Goal: Task Accomplishment & Management: Manage account settings

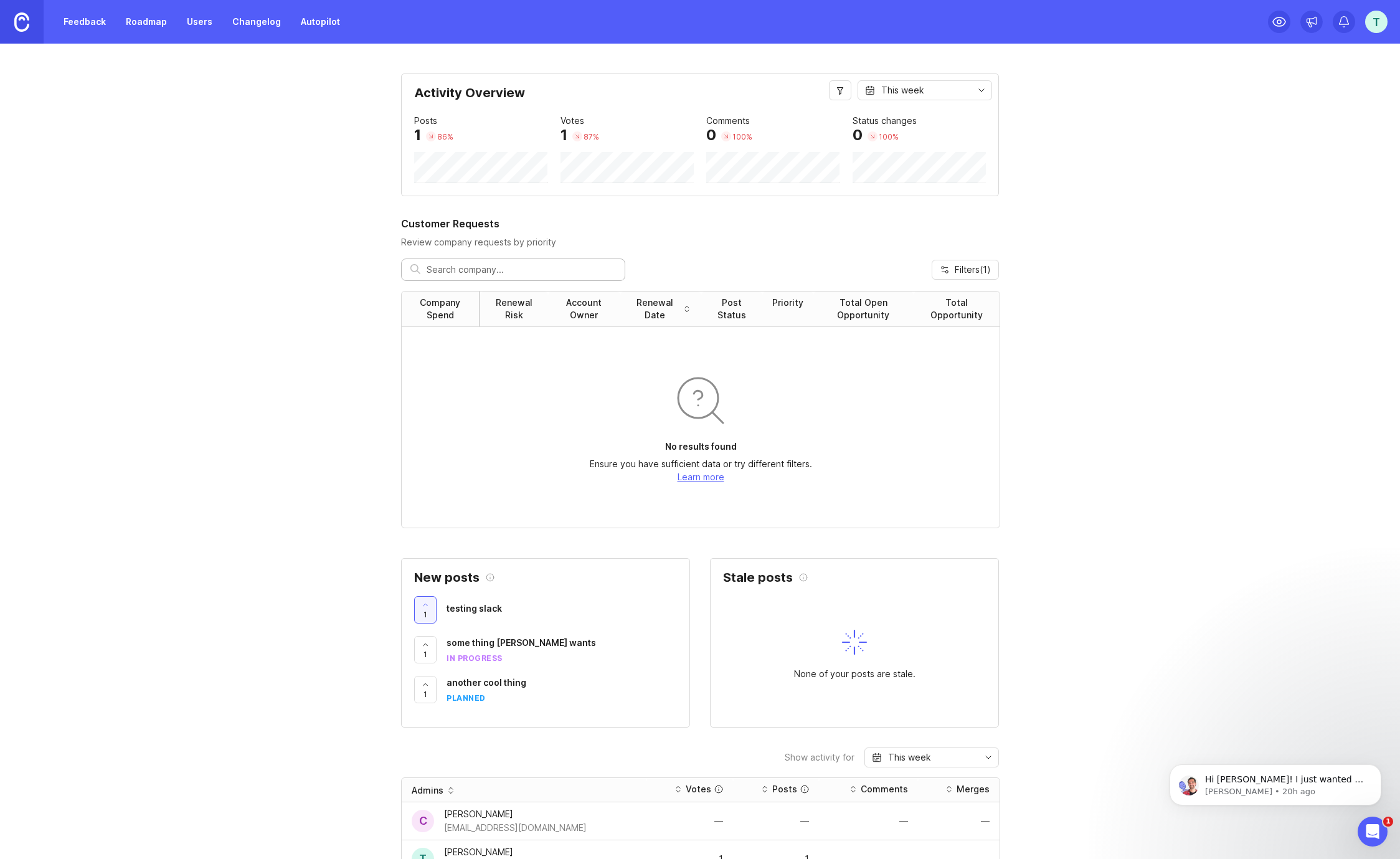
click at [131, 18] on link "Roadmap" at bounding box center [146, 22] width 56 height 23
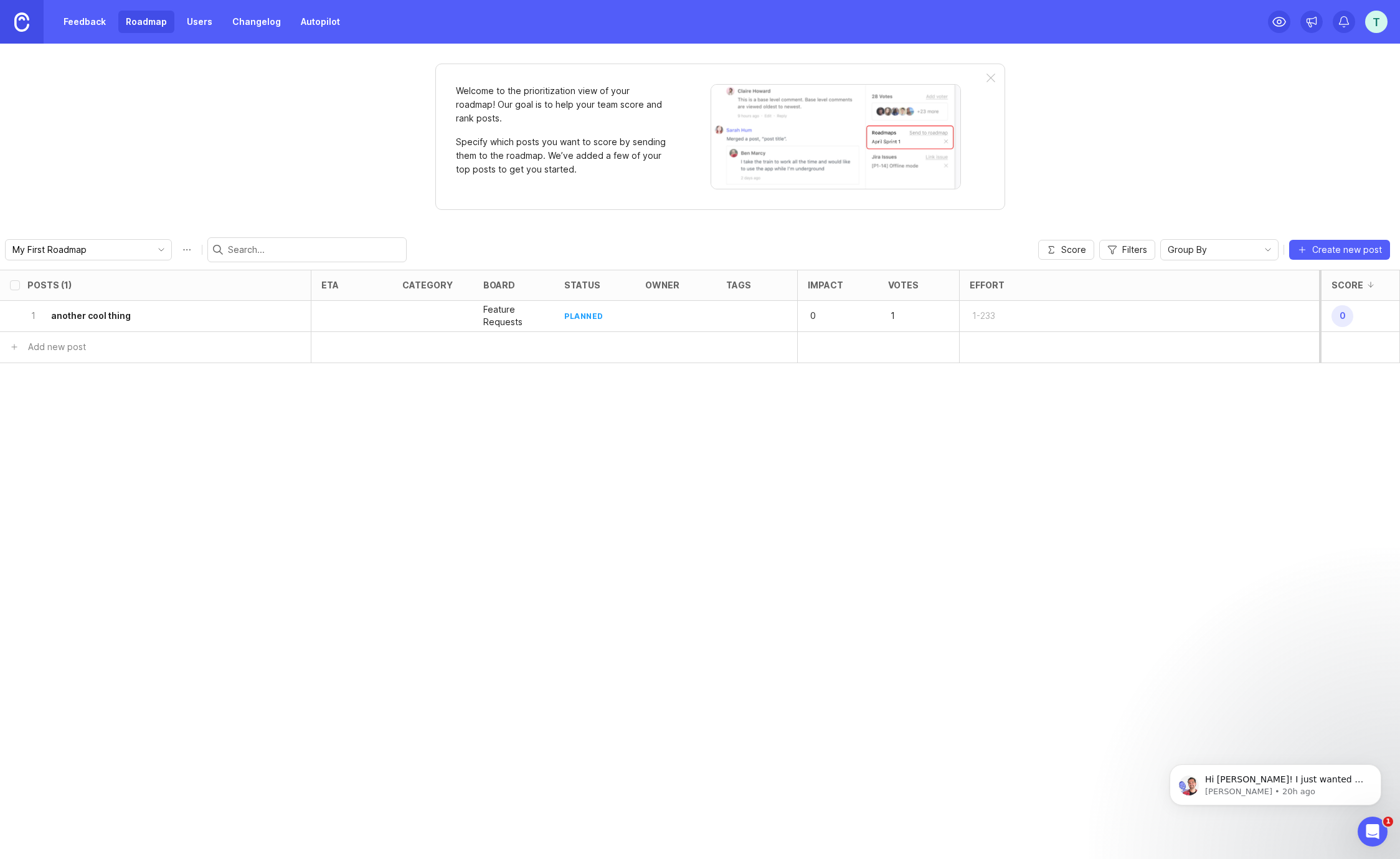
click at [83, 15] on link "Feedback" at bounding box center [84, 22] width 58 height 23
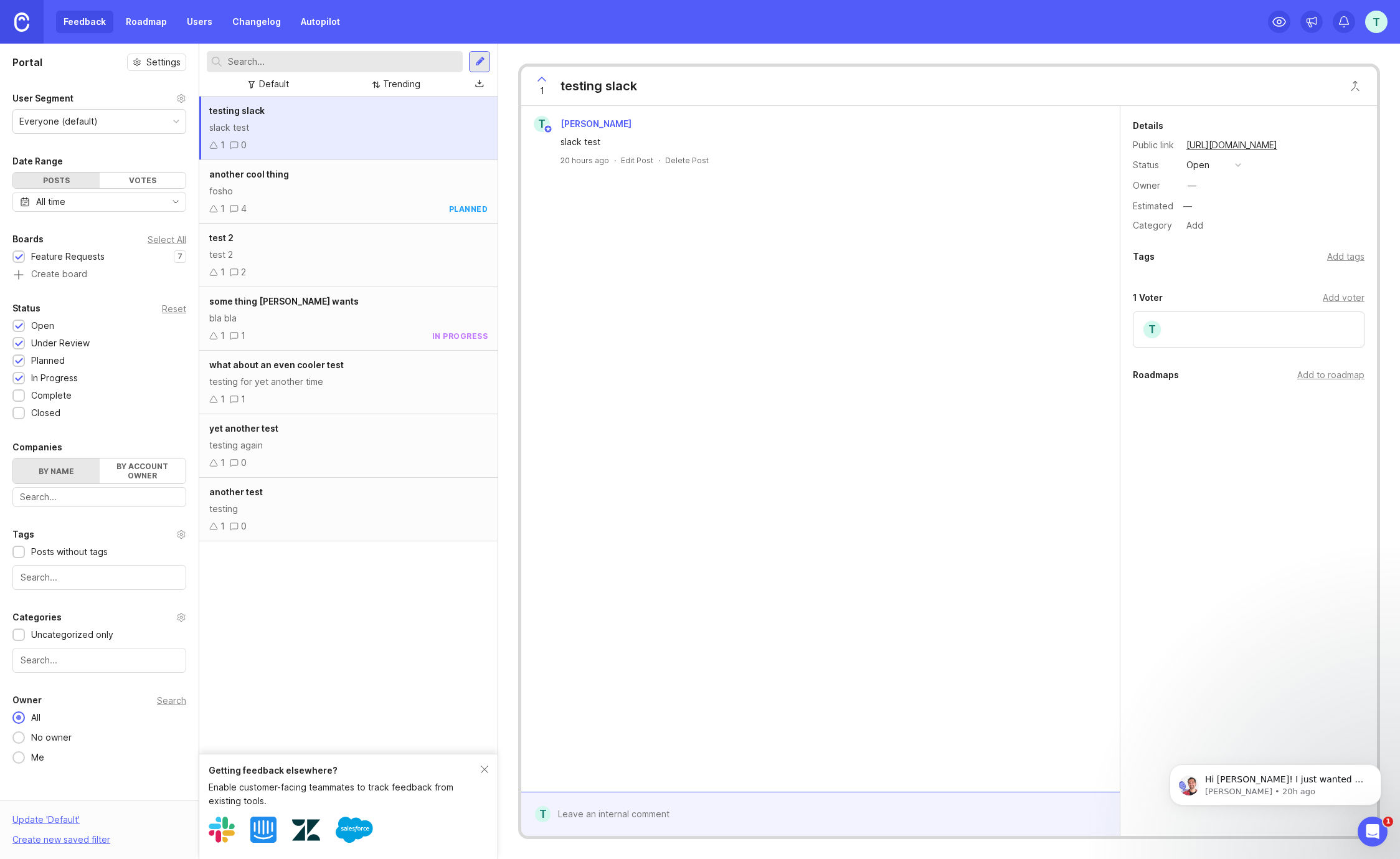
click at [318, 665] on div "testing slack slack test 1 0 another cool thing fosho 1 4 planned test 2 test 2…" at bounding box center [348, 425] width 298 height 657
click at [68, 23] on div "Feedback Roadmap Users Changelog Autopilot" at bounding box center [201, 22] width 291 height 23
click at [83, 23] on div "Feedback Roadmap Users Changelog Autopilot" at bounding box center [201, 22] width 291 height 23
click at [144, 23] on link "Roadmap" at bounding box center [146, 22] width 56 height 23
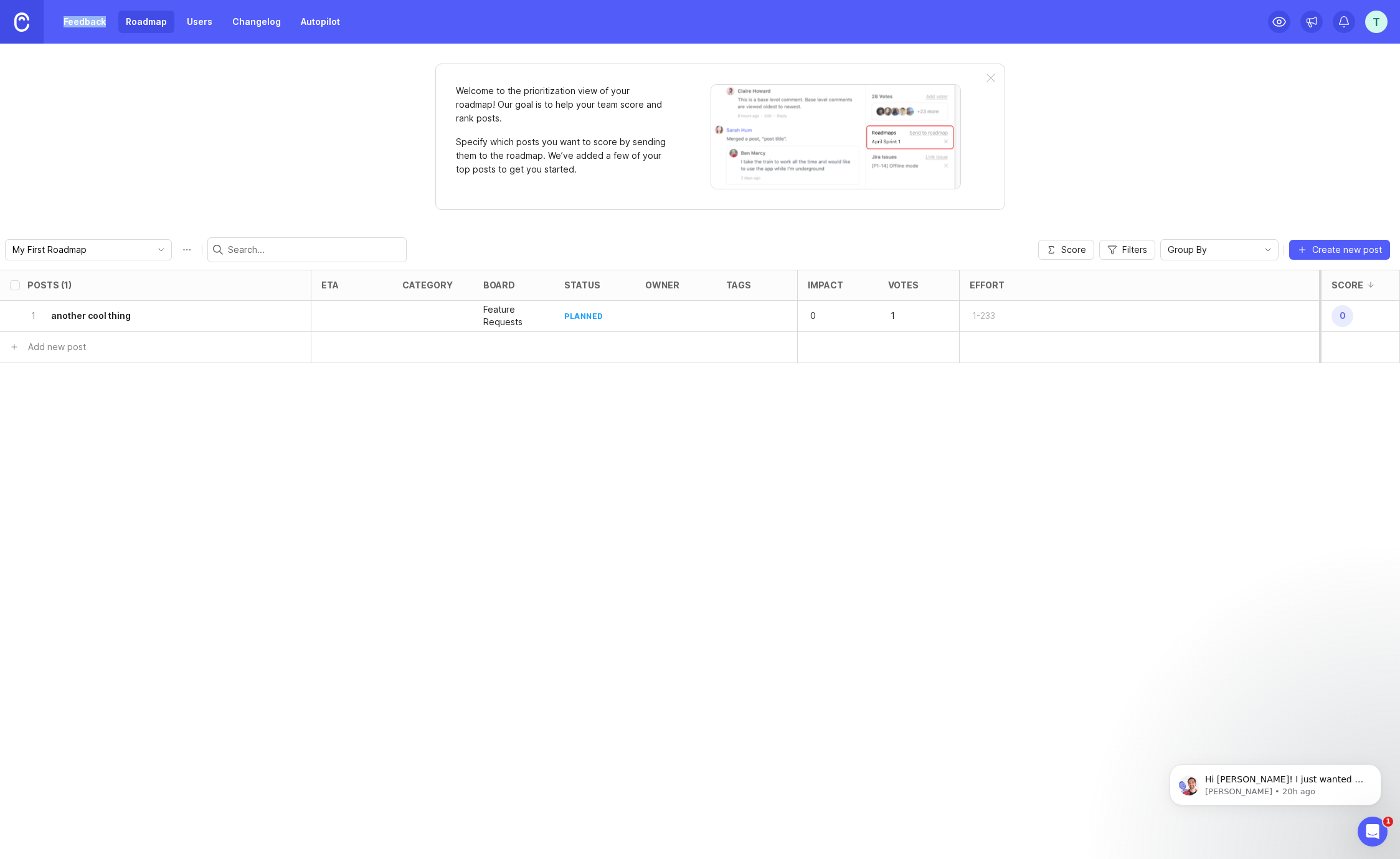
click at [85, 20] on link "Feedback" at bounding box center [84, 22] width 58 height 23
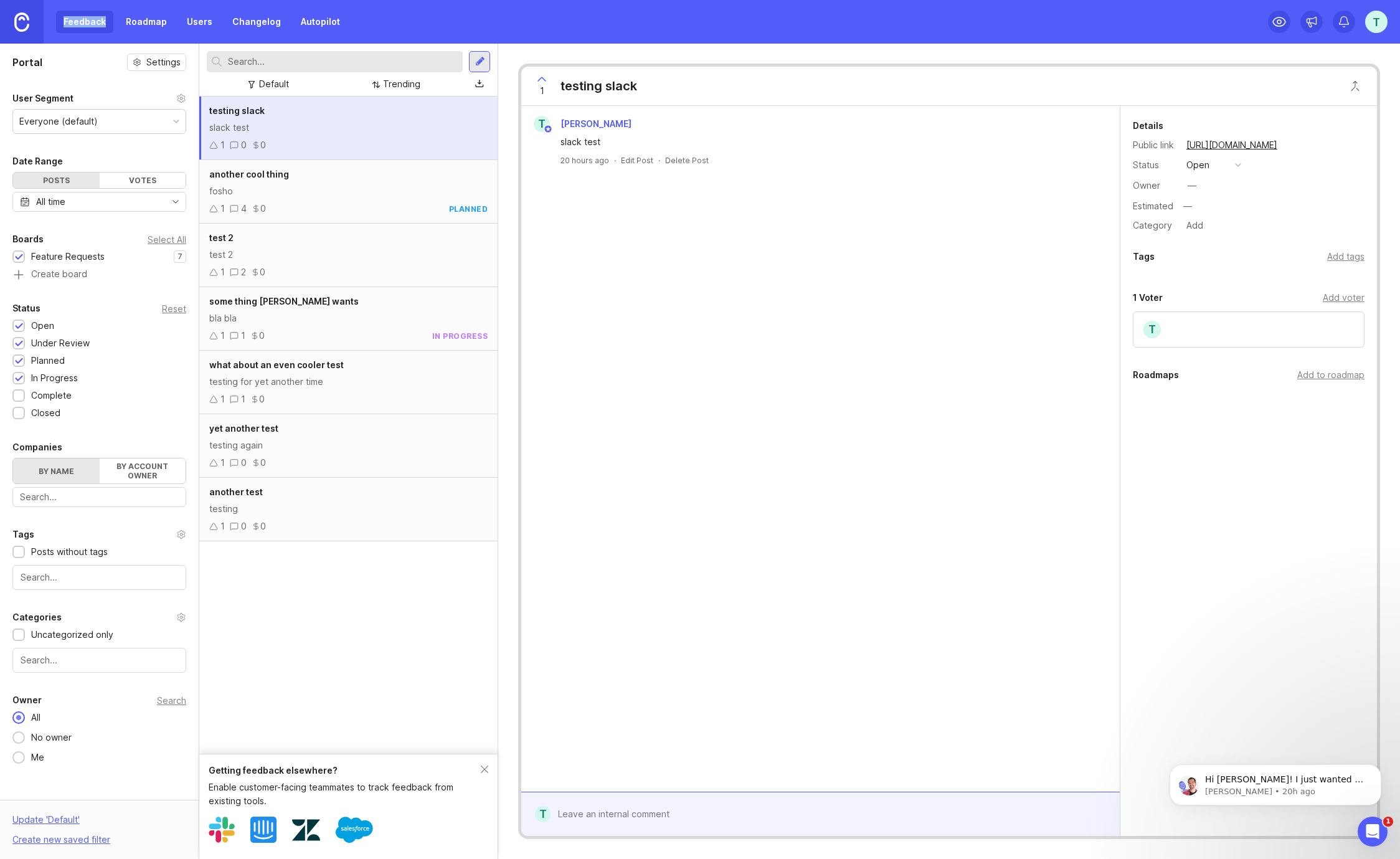
click at [321, 326] on div "some thing [PERSON_NAME] wants bla bla 1 1 0 in progress" at bounding box center [348, 319] width 298 height 63
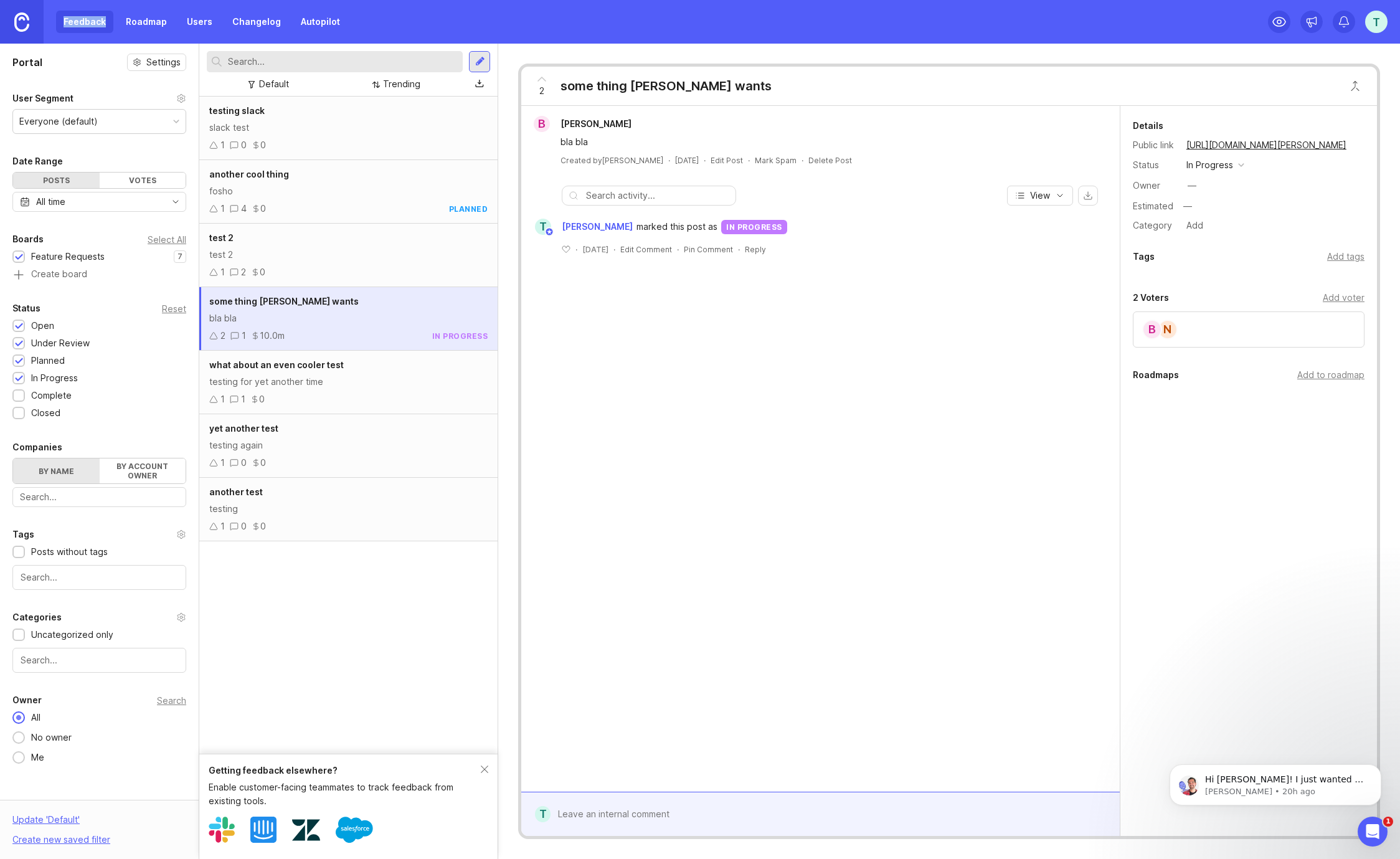
click at [1167, 333] on div "N" at bounding box center [1167, 330] width 20 height 20
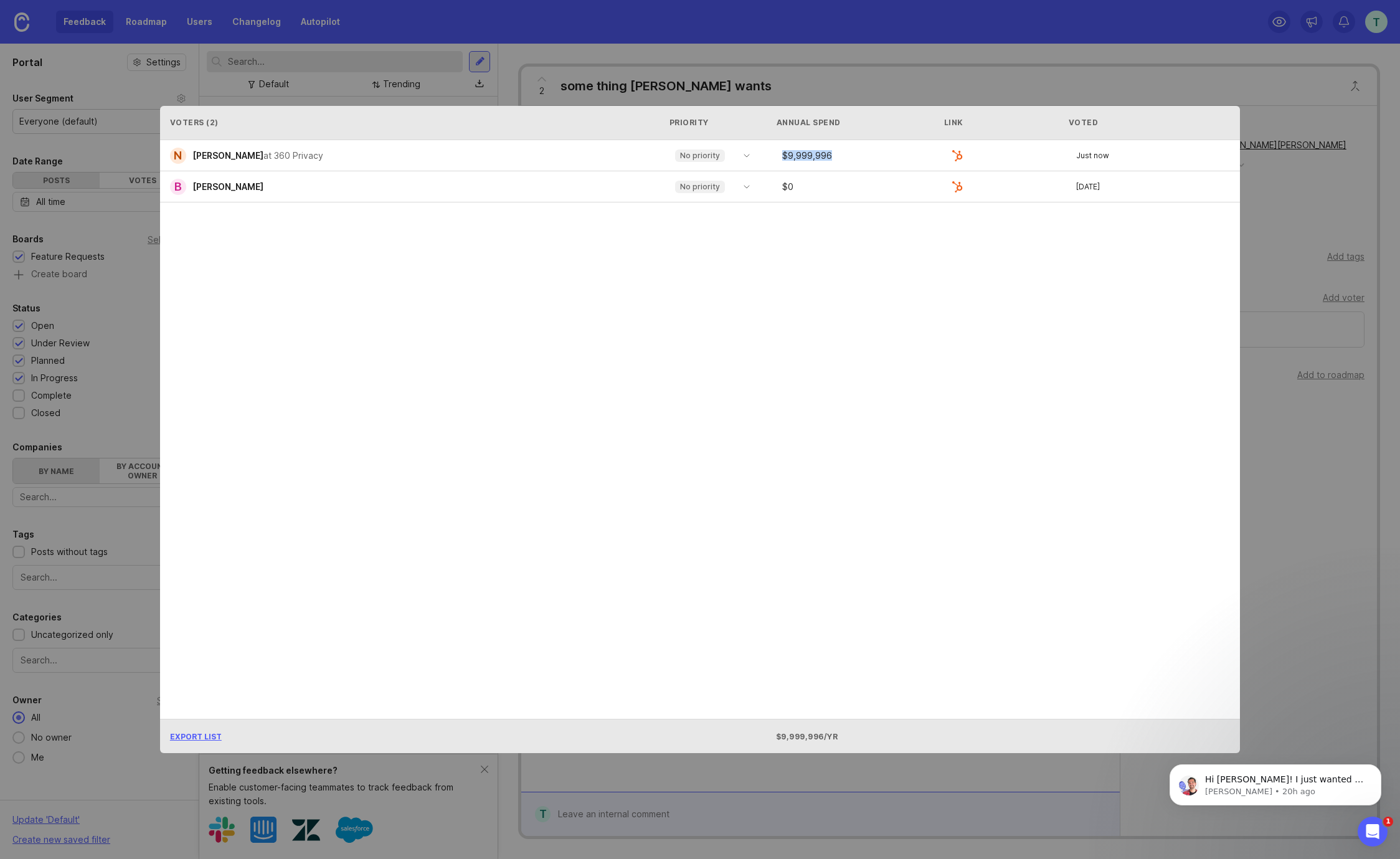
drag, startPoint x: 781, startPoint y: 154, endPoint x: 850, endPoint y: 158, distance: 69.1
click at [850, 158] on div "$ 9,999,996" at bounding box center [864, 155] width 174 height 8
drag, startPoint x: 787, startPoint y: 152, endPoint x: 835, endPoint y: 155, distance: 48.1
click at [835, 155] on div "$ 9,999,996" at bounding box center [864, 155] width 174 height 8
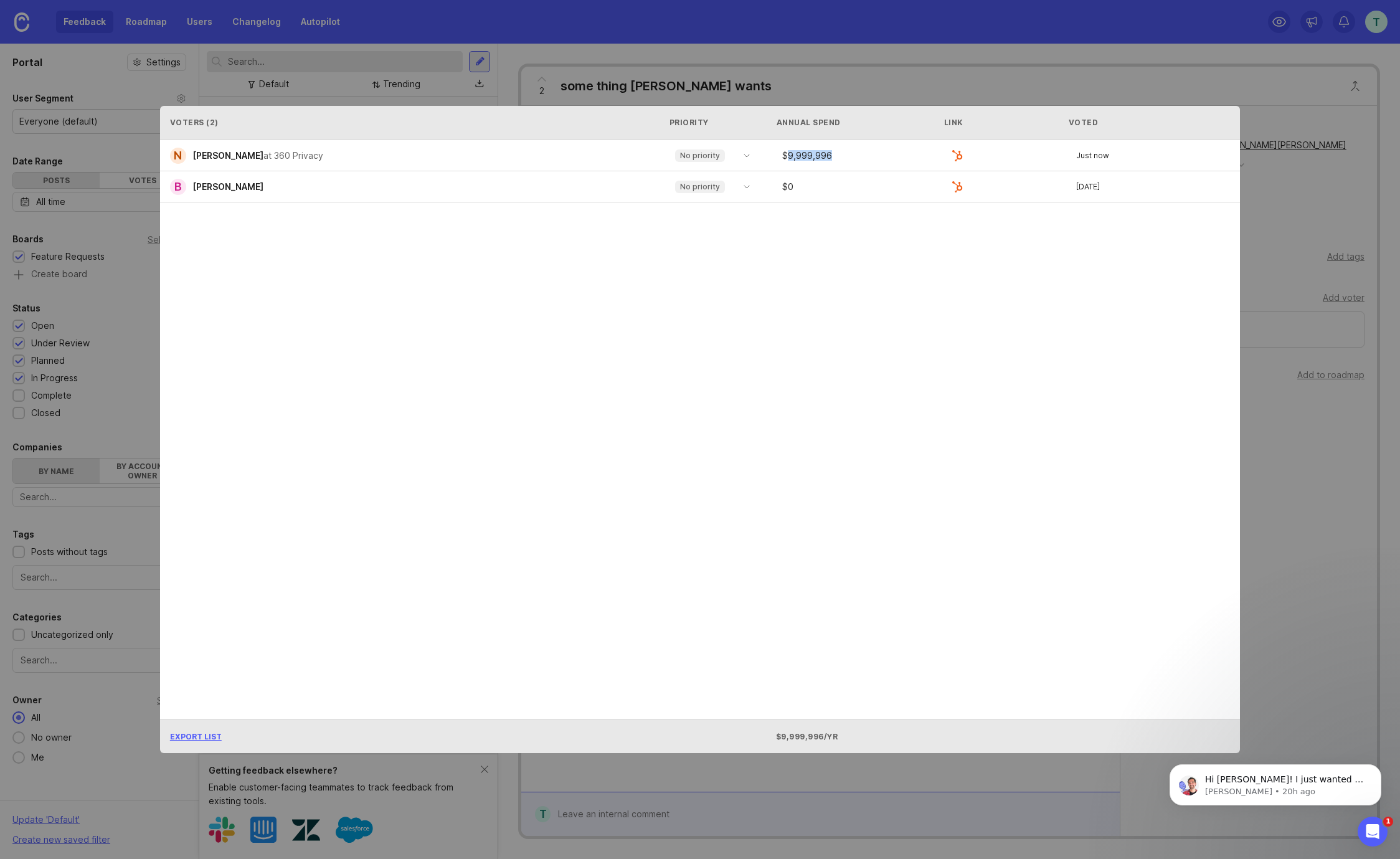
click at [835, 155] on div "$ 9,999,996" at bounding box center [864, 155] width 174 height 8
click at [692, 157] on p "No priority" at bounding box center [700, 156] width 40 height 10
click at [584, 245] on div "N [PERSON_NAME] at 360 Privacy No priority $ 9,999,996 Just now B [PERSON_NAME]…" at bounding box center [700, 429] width 1080 height 579
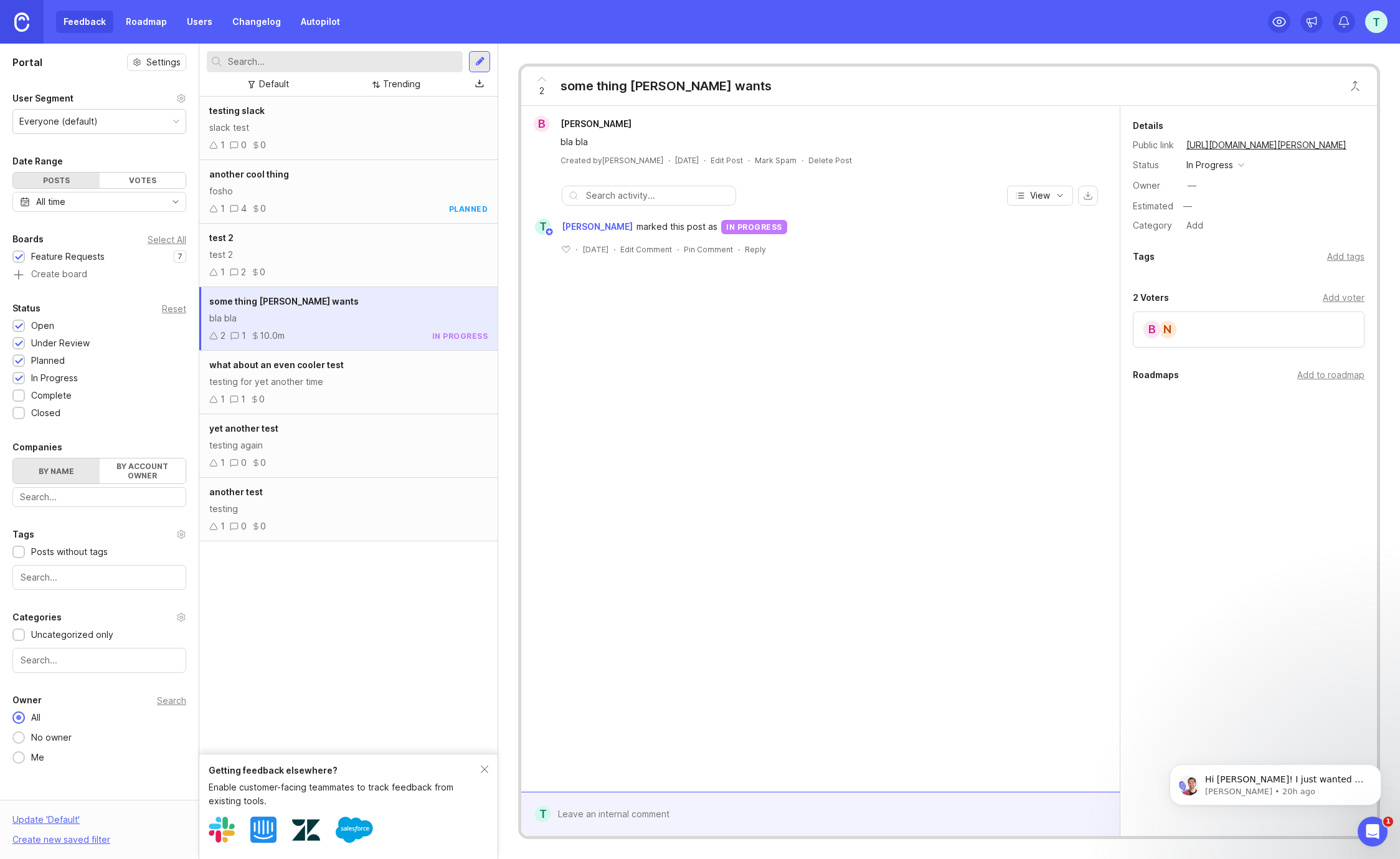
click at [153, 26] on link "Roadmap" at bounding box center [146, 22] width 56 height 23
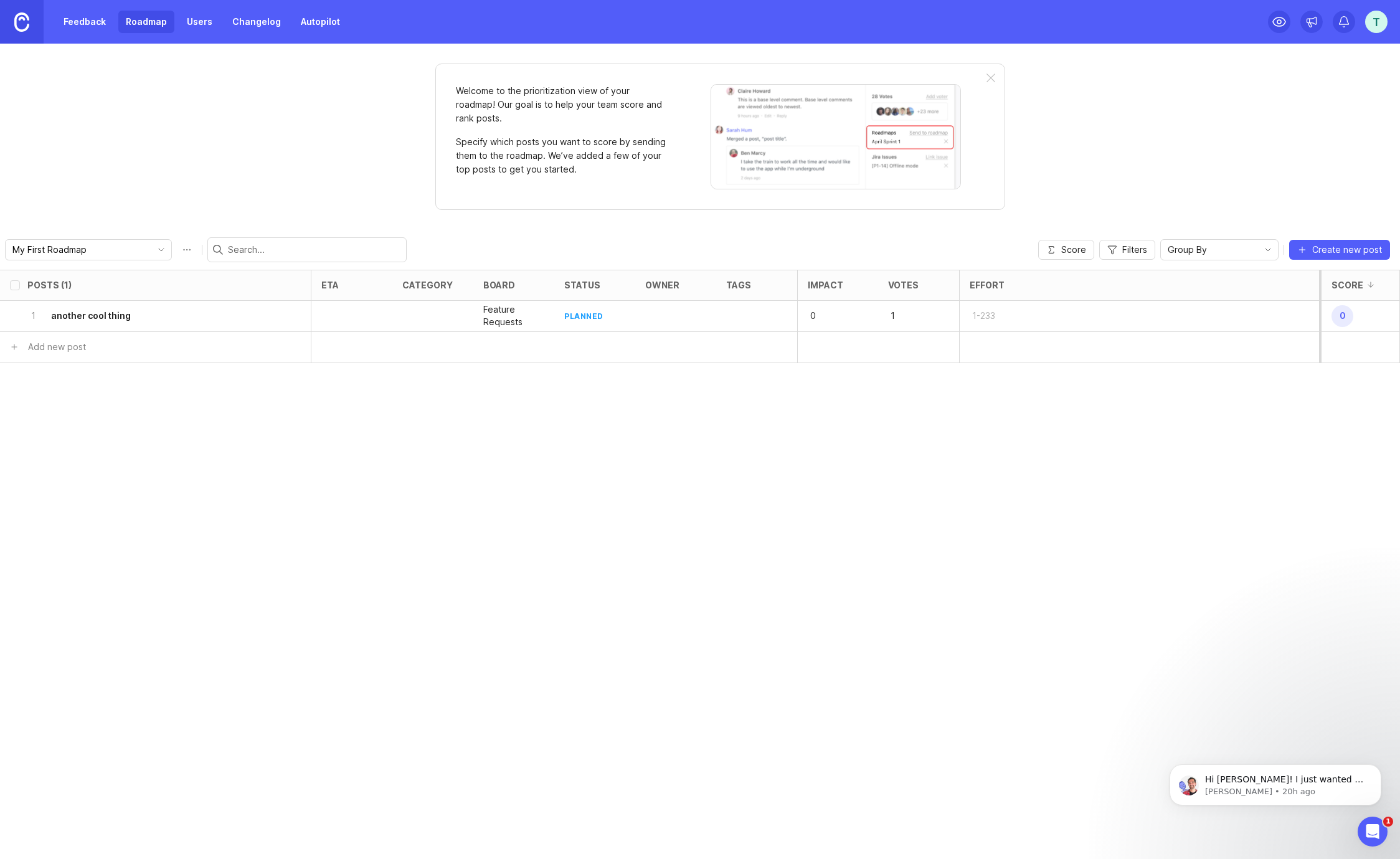
click at [1064, 251] on span "Score" at bounding box center [1074, 250] width 25 height 13
click at [70, 21] on link "Feedback" at bounding box center [84, 22] width 58 height 23
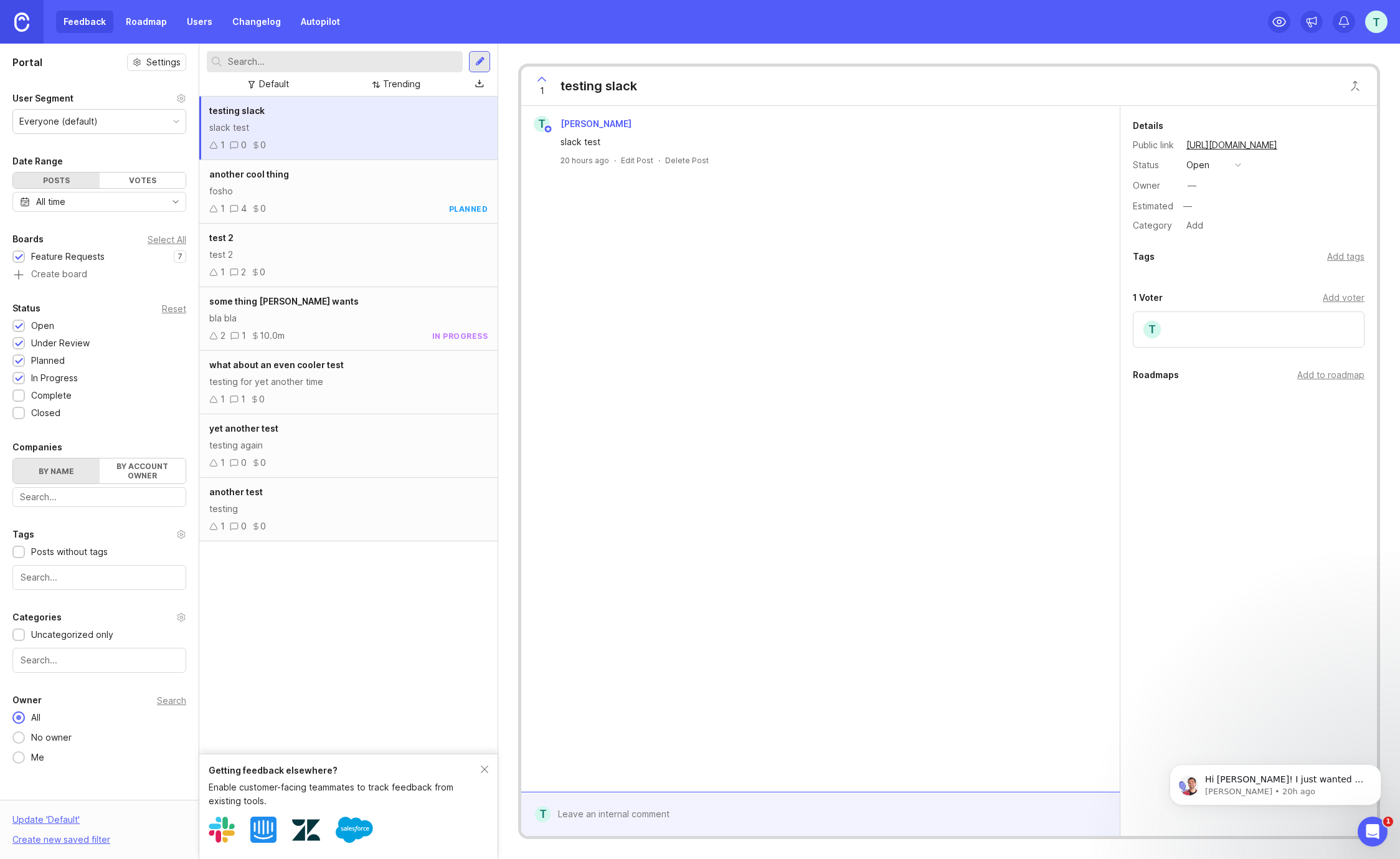
click at [1214, 169] on button "open" at bounding box center [1213, 164] width 63 height 16
click at [362, 337] on div "2 1 10.0m in progress" at bounding box center [349, 336] width 279 height 13
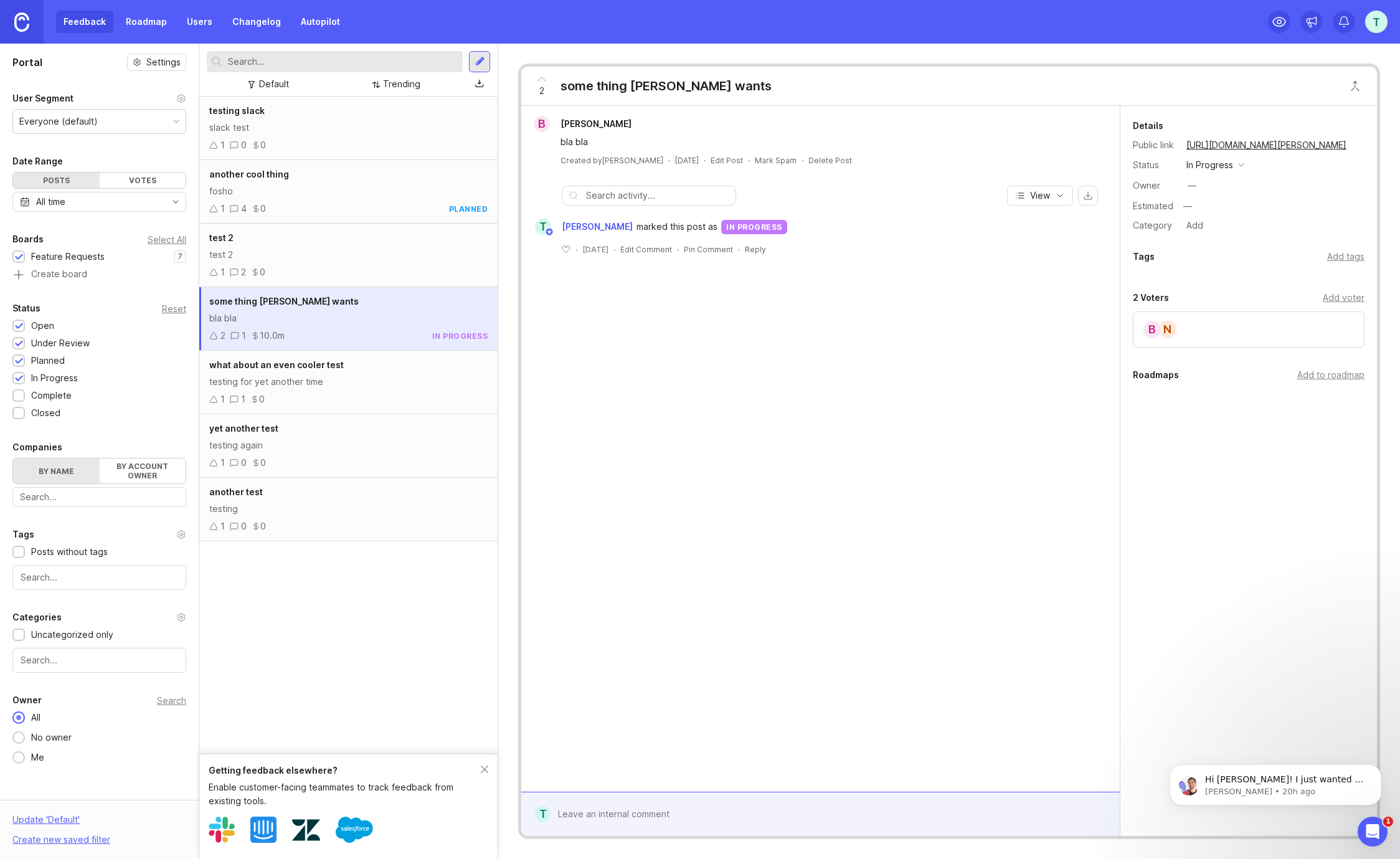
click at [317, 324] on div "bla bla" at bounding box center [349, 318] width 279 height 13
click at [1226, 154] on div "Details Public link [URL][DOMAIN_NAME][PERSON_NAME] Status in progress Owner — …" at bounding box center [1248, 176] width 256 height 115
click at [1225, 161] on div "in progress" at bounding box center [1210, 165] width 47 height 13
click at [1206, 285] on li "complete" at bounding box center [1215, 280] width 65 height 23
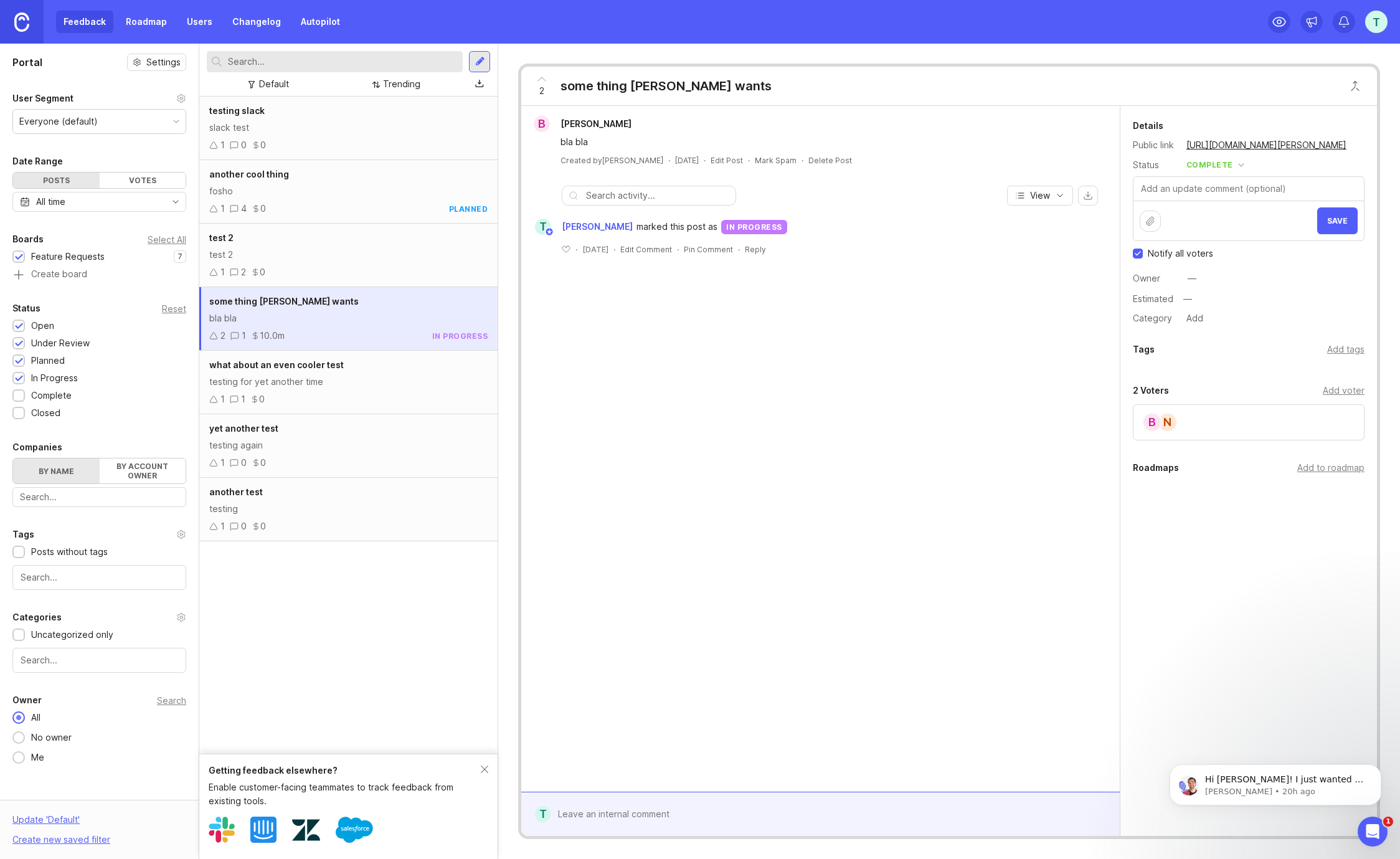
click at [1324, 225] on button "Save" at bounding box center [1337, 221] width 41 height 27
